Goal: Task Accomplishment & Management: Complete application form

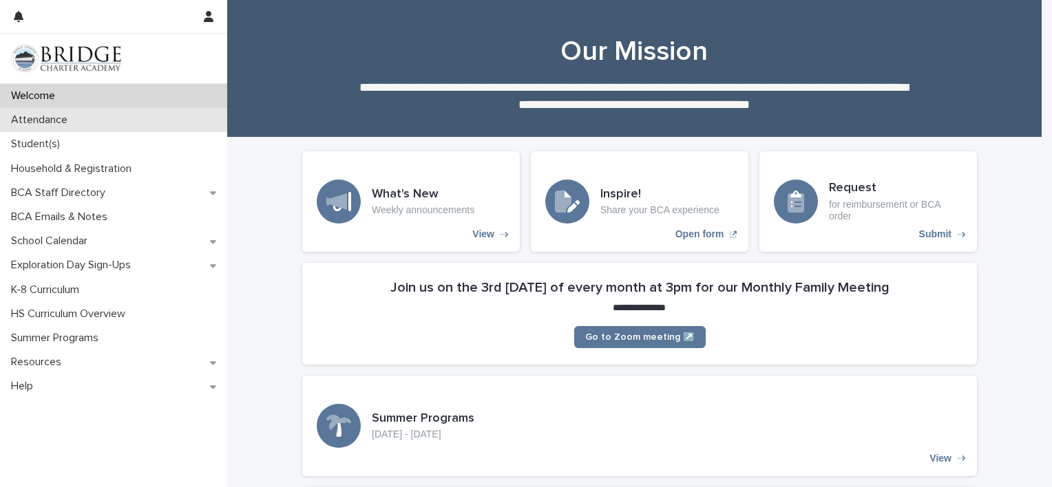
click at [45, 116] on p "Attendance" at bounding box center [42, 120] width 73 height 13
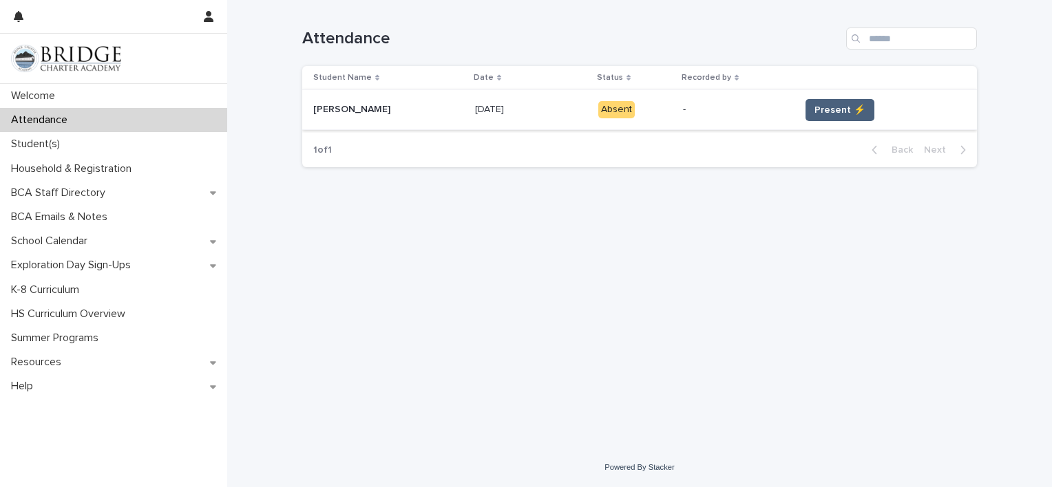
click at [828, 113] on span "Present ⚡" at bounding box center [839, 110] width 51 height 14
click at [839, 107] on span "Present ⚡" at bounding box center [839, 110] width 51 height 14
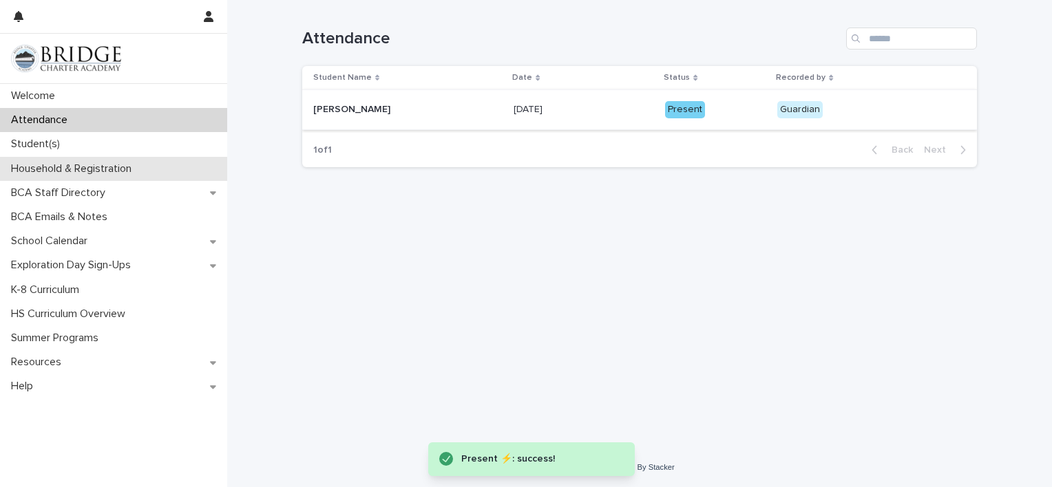
click at [66, 162] on p "Household & Registration" at bounding box center [74, 168] width 137 height 13
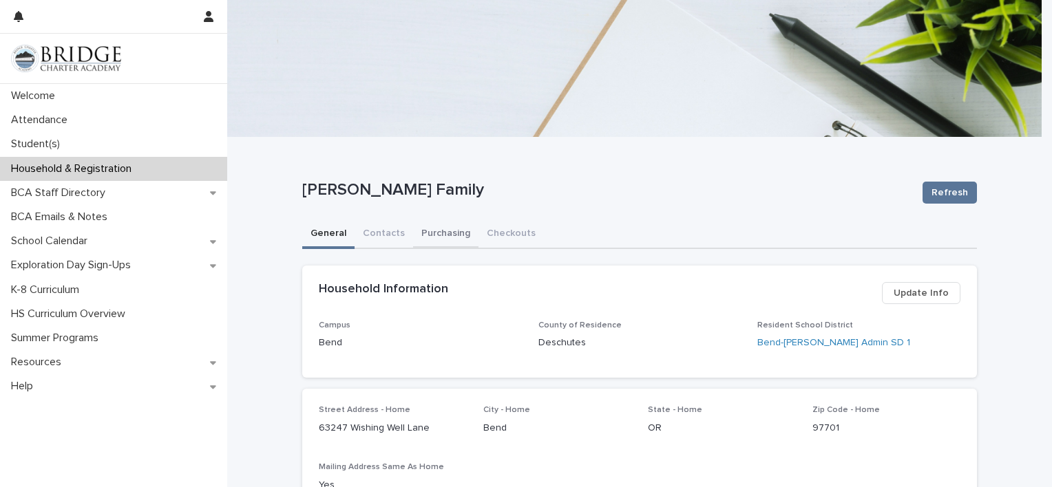
click at [419, 235] on button "Purchasing" at bounding box center [445, 234] width 65 height 29
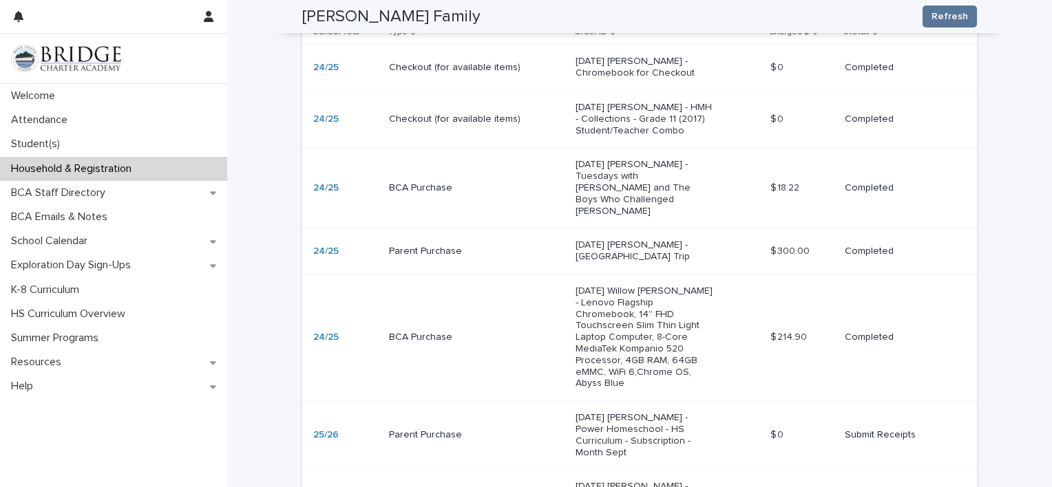
scroll to position [413, 0]
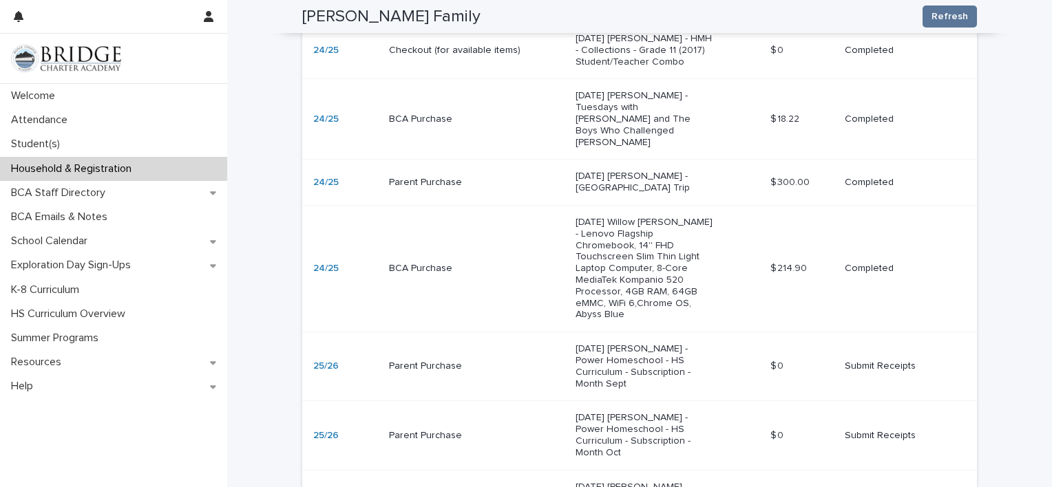
click at [722, 338] on div "[DATE] [PERSON_NAME] - Power Homeschool - HS Curriculum - Subscription - Month …" at bounding box center [668, 366] width 184 height 57
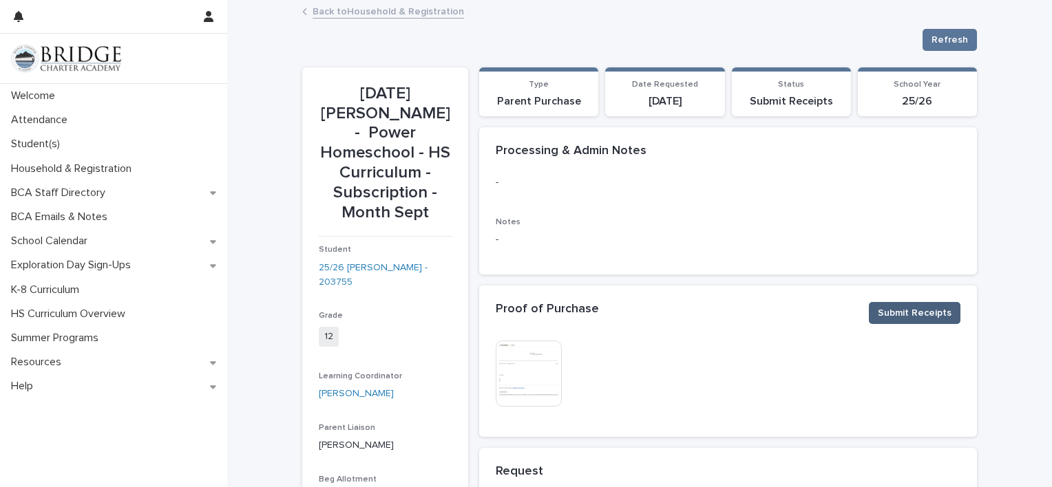
click at [916, 311] on span "Submit Receipts" at bounding box center [915, 313] width 74 height 14
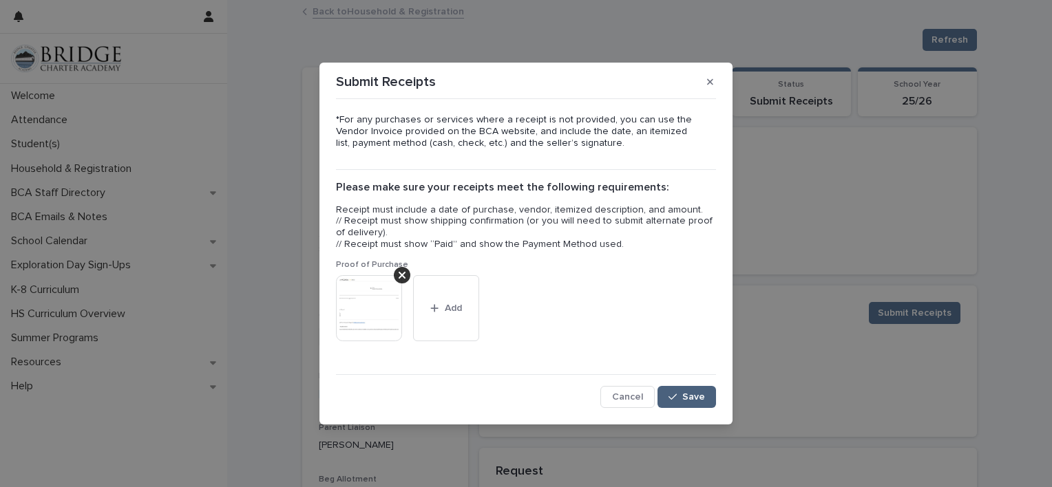
click at [692, 393] on span "Save" at bounding box center [693, 397] width 23 height 10
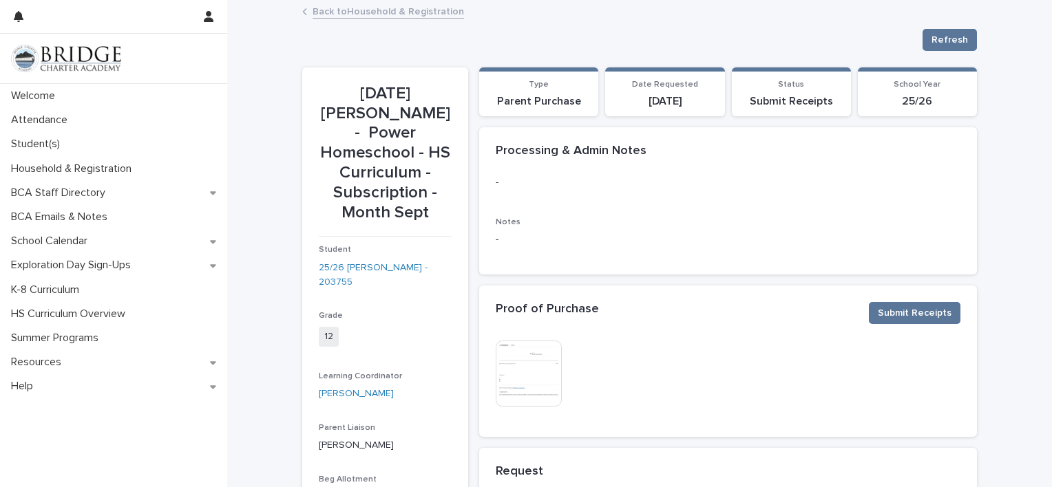
click at [391, 11] on link "Back to Household & Registration" at bounding box center [388, 11] width 151 height 16
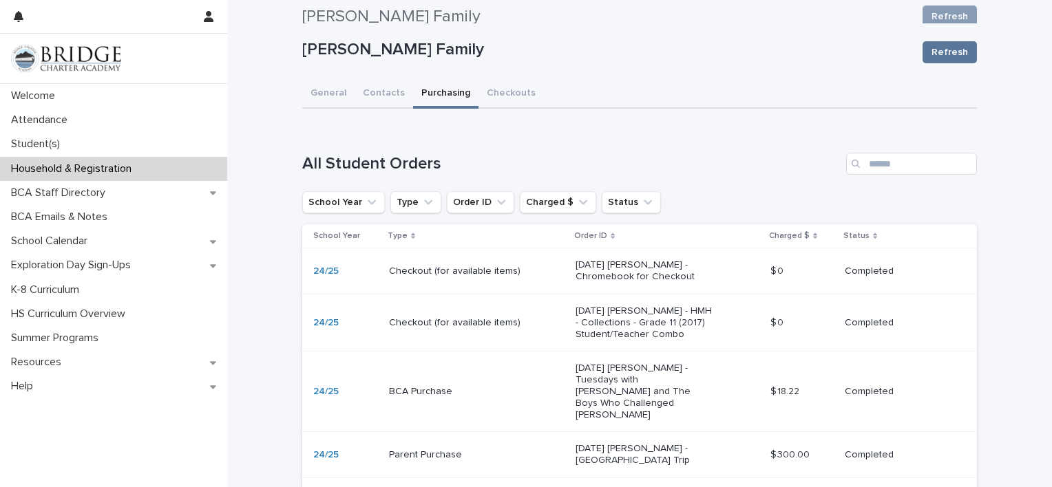
scroll to position [138, 0]
